Goal: Task Accomplishment & Management: Manage account settings

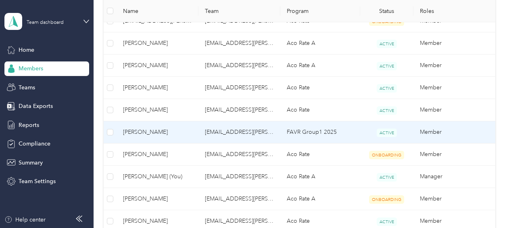
scroll to position [267, 0]
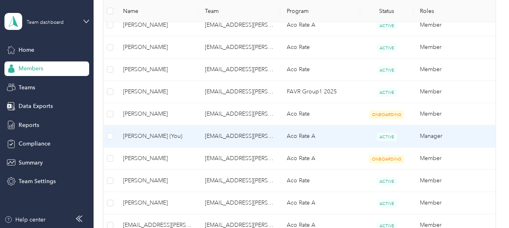
click at [172, 132] on span "[PERSON_NAME] (You)" at bounding box center [157, 136] width 69 height 9
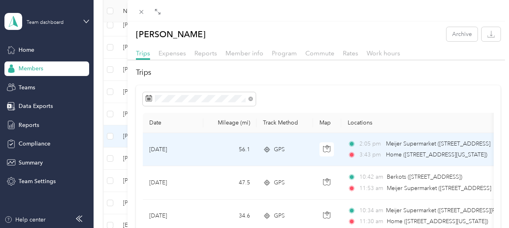
click at [183, 150] on td "[DATE]" at bounding box center [173, 149] width 61 height 33
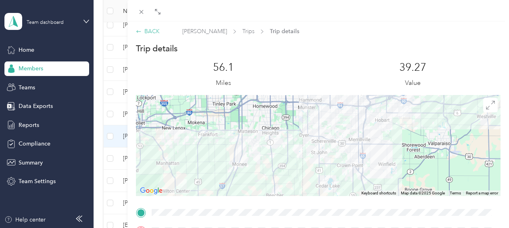
click at [150, 30] on div "BACK" at bounding box center [148, 31] width 24 height 8
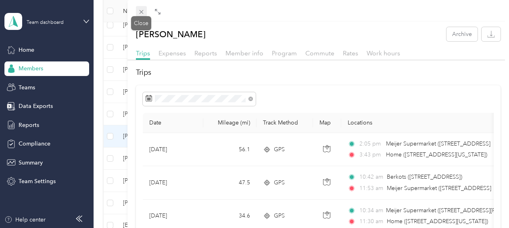
click at [139, 11] on icon at bounding box center [141, 11] width 7 height 7
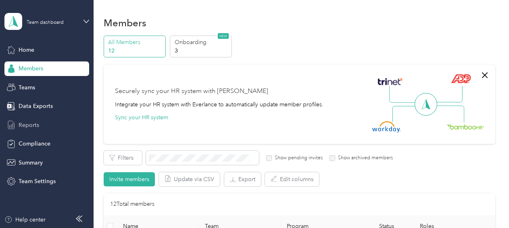
click at [37, 121] on span "Reports" at bounding box center [29, 125] width 21 height 8
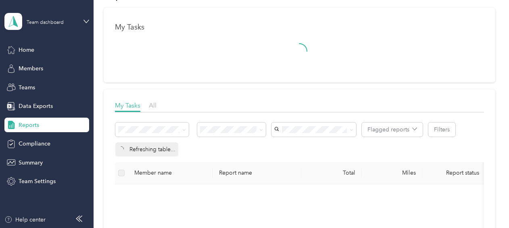
scroll to position [40, 0]
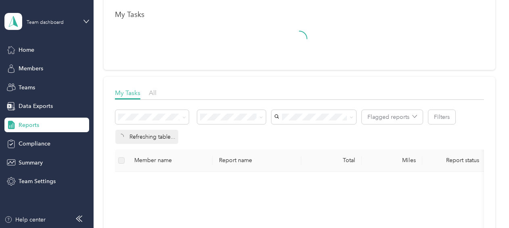
click at [119, 159] on label at bounding box center [121, 160] width 6 height 9
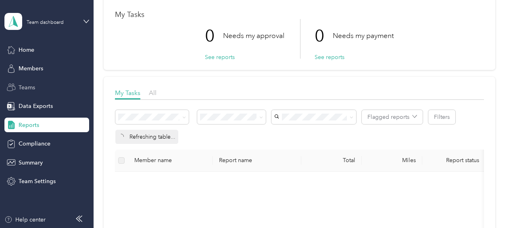
click at [27, 88] on span "Teams" at bounding box center [27, 87] width 17 height 8
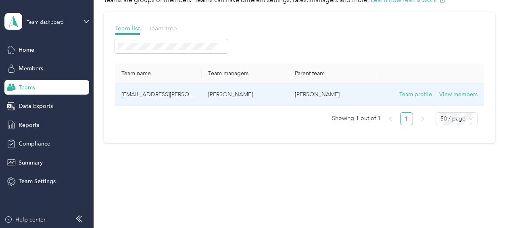
click at [233, 98] on p "[PERSON_NAME]" at bounding box center [245, 94] width 74 height 9
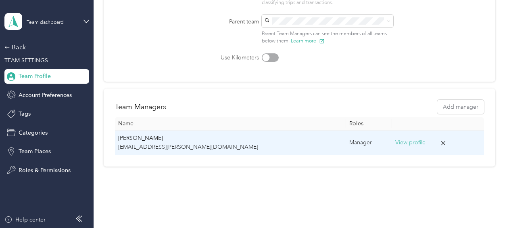
scroll to position [121, 0]
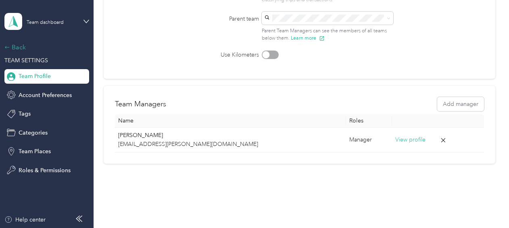
click at [19, 46] on div "Back" at bounding box center [44, 47] width 81 height 10
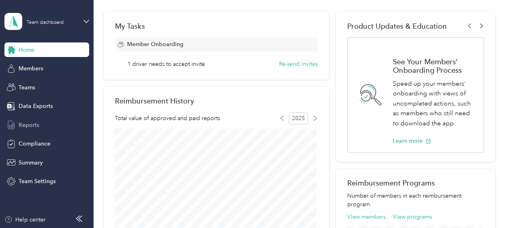
click at [14, 124] on icon at bounding box center [11, 125] width 6 height 8
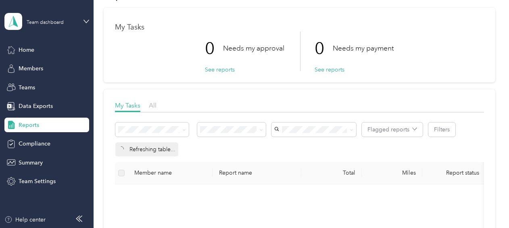
scroll to position [40, 0]
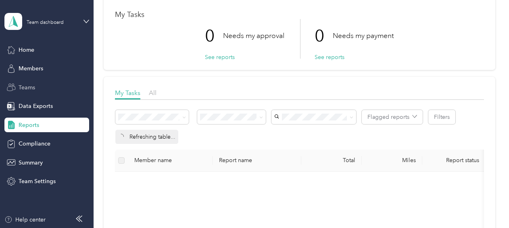
click at [23, 89] on span "Teams" at bounding box center [27, 87] width 17 height 8
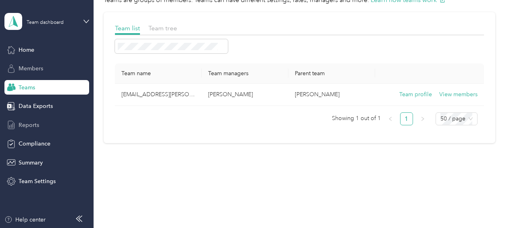
click at [27, 69] on span "Members" at bounding box center [31, 68] width 25 height 8
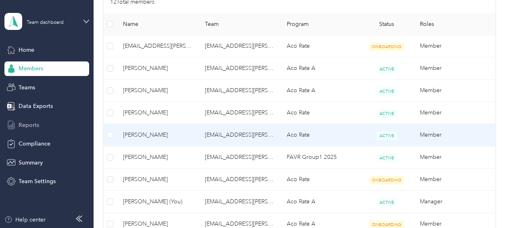
scroll to position [242, 0]
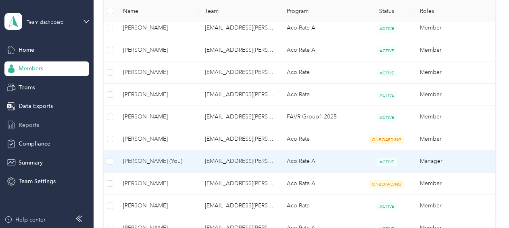
click at [148, 161] on span "[PERSON_NAME] (You)" at bounding box center [157, 161] width 69 height 9
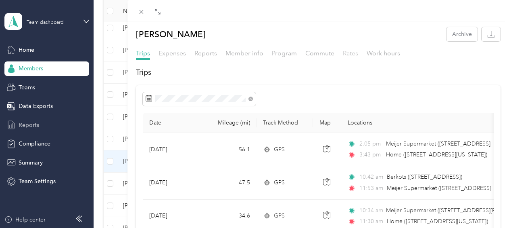
click at [347, 55] on span "Rates" at bounding box center [350, 53] width 15 height 8
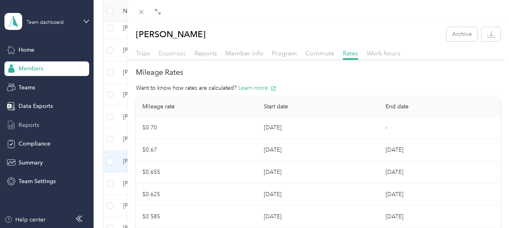
click at [173, 55] on span "Expenses" at bounding box center [172, 53] width 27 height 8
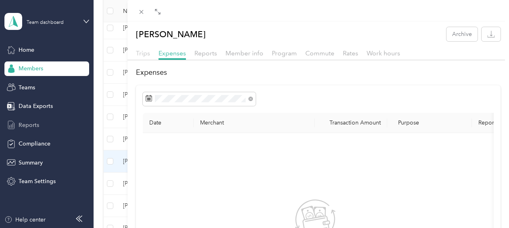
click at [145, 53] on span "Trips" at bounding box center [143, 53] width 14 height 8
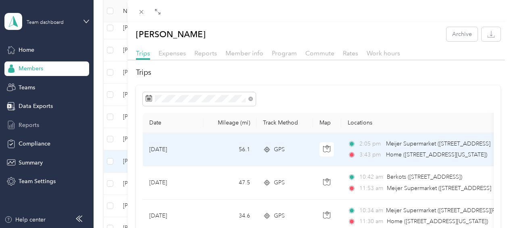
click at [193, 148] on td "[DATE]" at bounding box center [173, 149] width 61 height 33
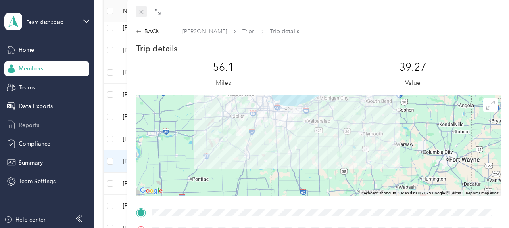
click at [140, 7] on span at bounding box center [141, 11] width 11 height 11
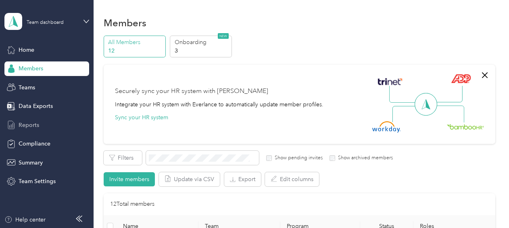
click at [27, 124] on span "Reports" at bounding box center [29, 125] width 21 height 8
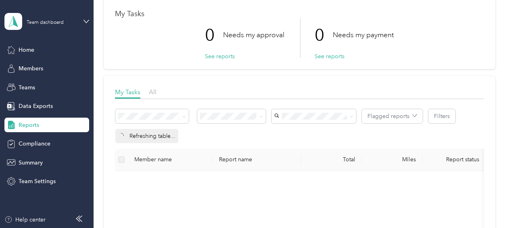
scroll to position [81, 0]
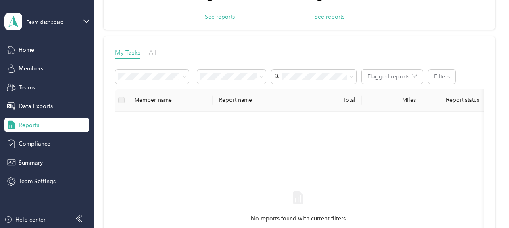
click at [123, 101] on label at bounding box center [121, 100] width 6 height 9
click at [153, 49] on span "All" at bounding box center [153, 52] width 8 height 8
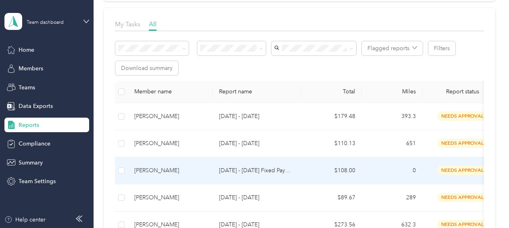
scroll to position [121, 0]
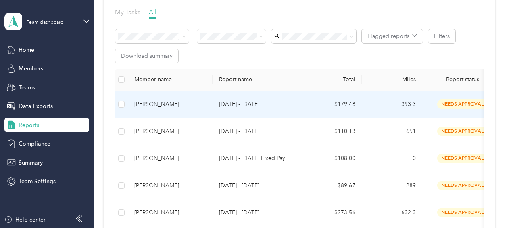
click at [206, 100] on div "[PERSON_NAME]" at bounding box center [170, 104] width 72 height 9
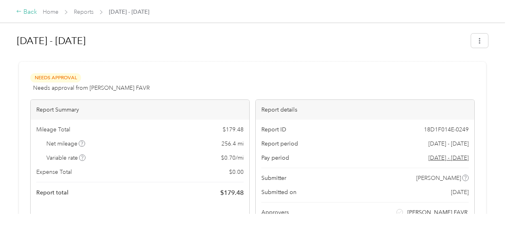
click at [18, 10] on icon at bounding box center [19, 11] width 6 height 6
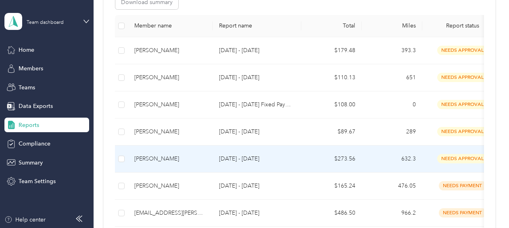
scroll to position [202, 0]
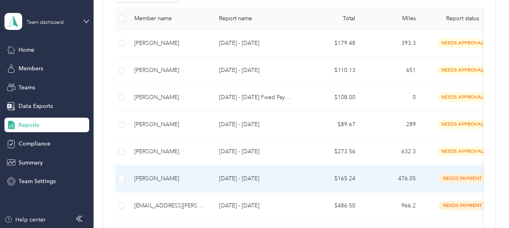
click at [175, 178] on div "[PERSON_NAME]" at bounding box center [170, 178] width 72 height 9
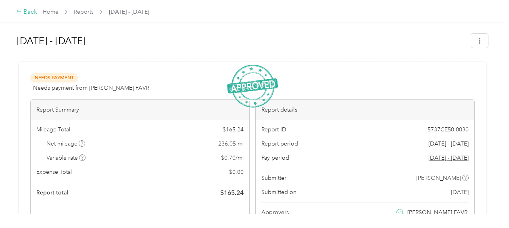
click at [32, 13] on div "Back" at bounding box center [26, 12] width 21 height 10
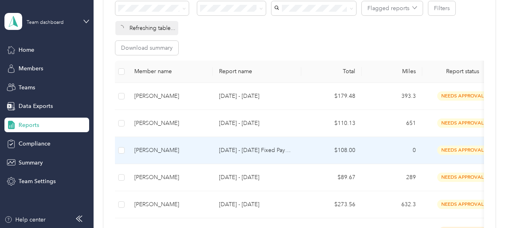
scroll to position [161, 0]
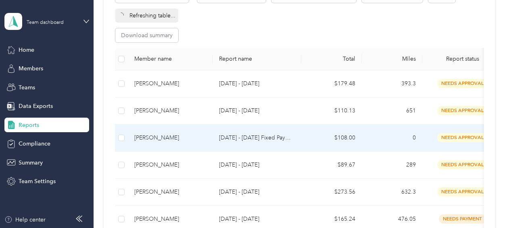
click at [162, 137] on div "[PERSON_NAME]" at bounding box center [170, 137] width 72 height 9
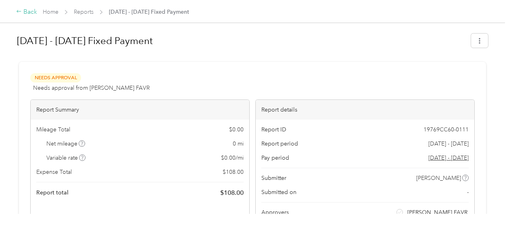
click at [27, 10] on div "Back" at bounding box center [26, 12] width 21 height 10
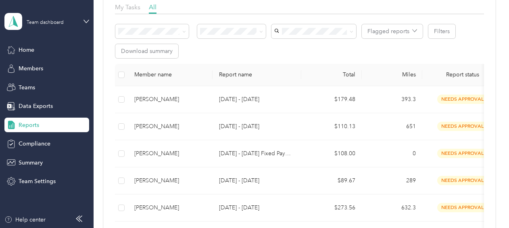
scroll to position [121, 0]
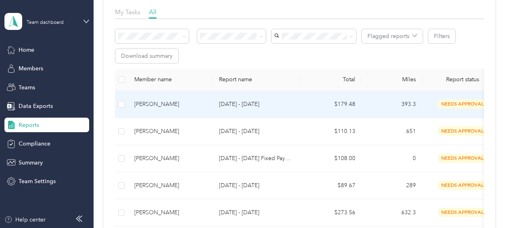
click at [259, 106] on p "[DATE] - [DATE]" at bounding box center [257, 104] width 76 height 9
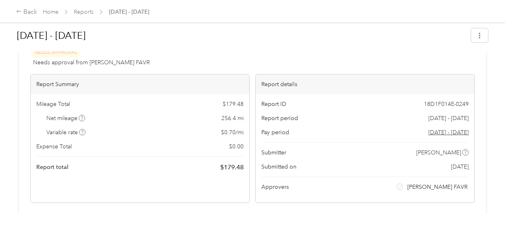
scroll to position [81, 0]
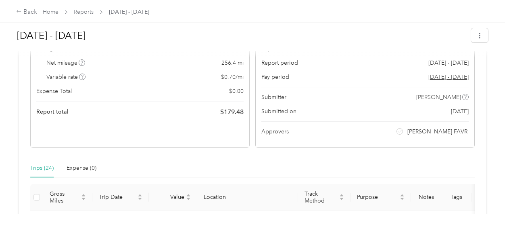
click at [229, 62] on span "256.4 mi" at bounding box center [233, 63] width 22 height 8
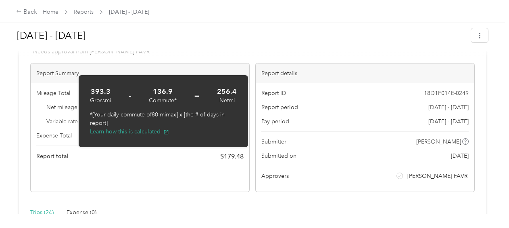
scroll to position [0, 0]
